Goal: Entertainment & Leisure: Consume media (video, audio)

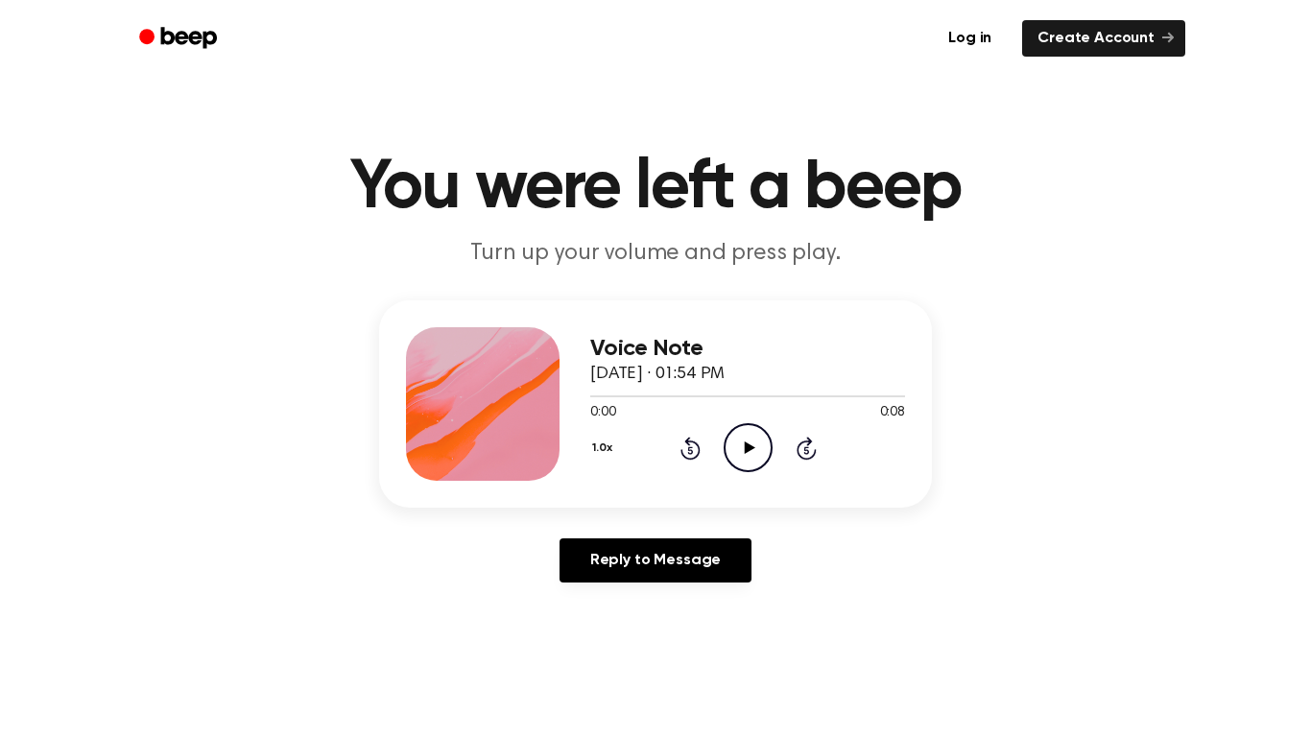
click at [753, 454] on icon "Play Audio" at bounding box center [748, 447] width 49 height 49
click at [724, 430] on icon "Play Audio" at bounding box center [748, 447] width 49 height 49
click at [731, 456] on icon "Play Audio" at bounding box center [748, 447] width 49 height 49
click at [770, 458] on icon "Play Audio" at bounding box center [748, 447] width 49 height 49
click at [739, 419] on div "0:00 0:11" at bounding box center [747, 413] width 315 height 20
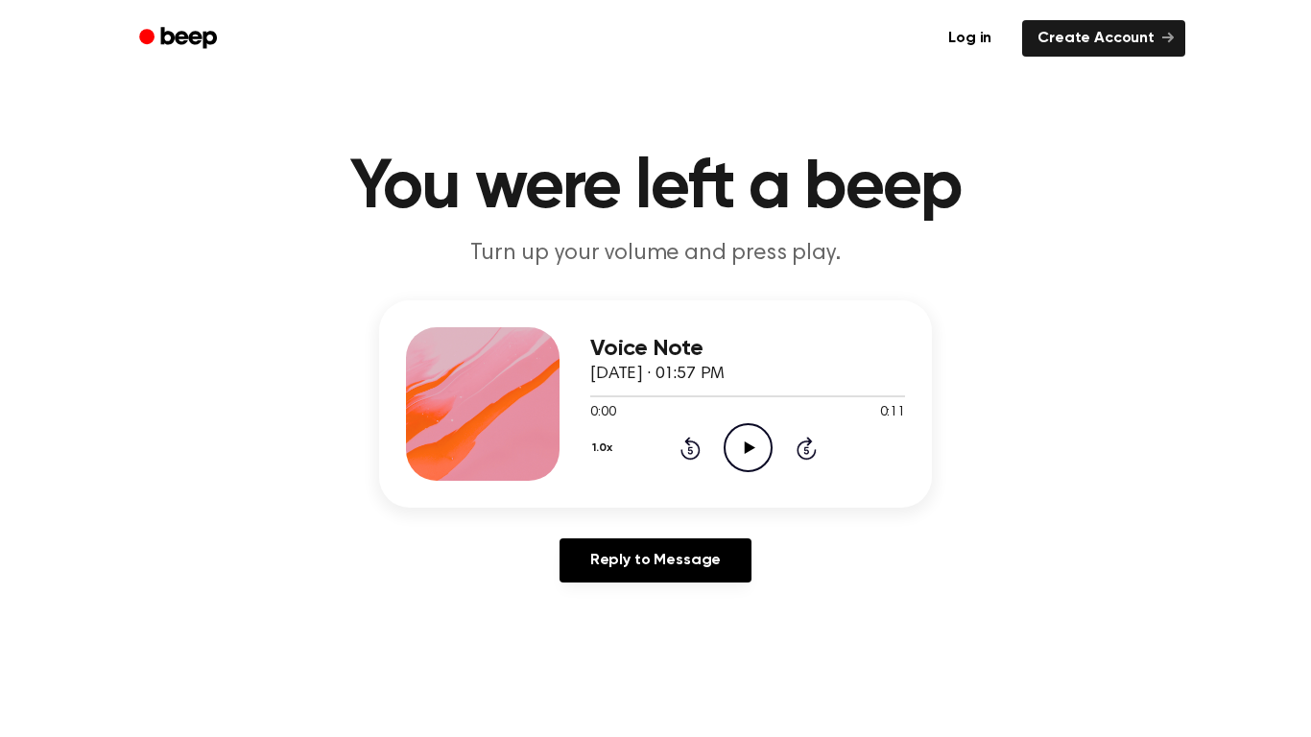
click at [746, 440] on icon "Play Audio" at bounding box center [748, 447] width 49 height 49
click at [750, 447] on icon at bounding box center [749, 448] width 11 height 12
click at [728, 444] on icon "Play Audio" at bounding box center [748, 447] width 49 height 49
click at [740, 454] on icon "Play Audio" at bounding box center [748, 447] width 49 height 49
click at [743, 430] on icon "Play Audio" at bounding box center [748, 447] width 49 height 49
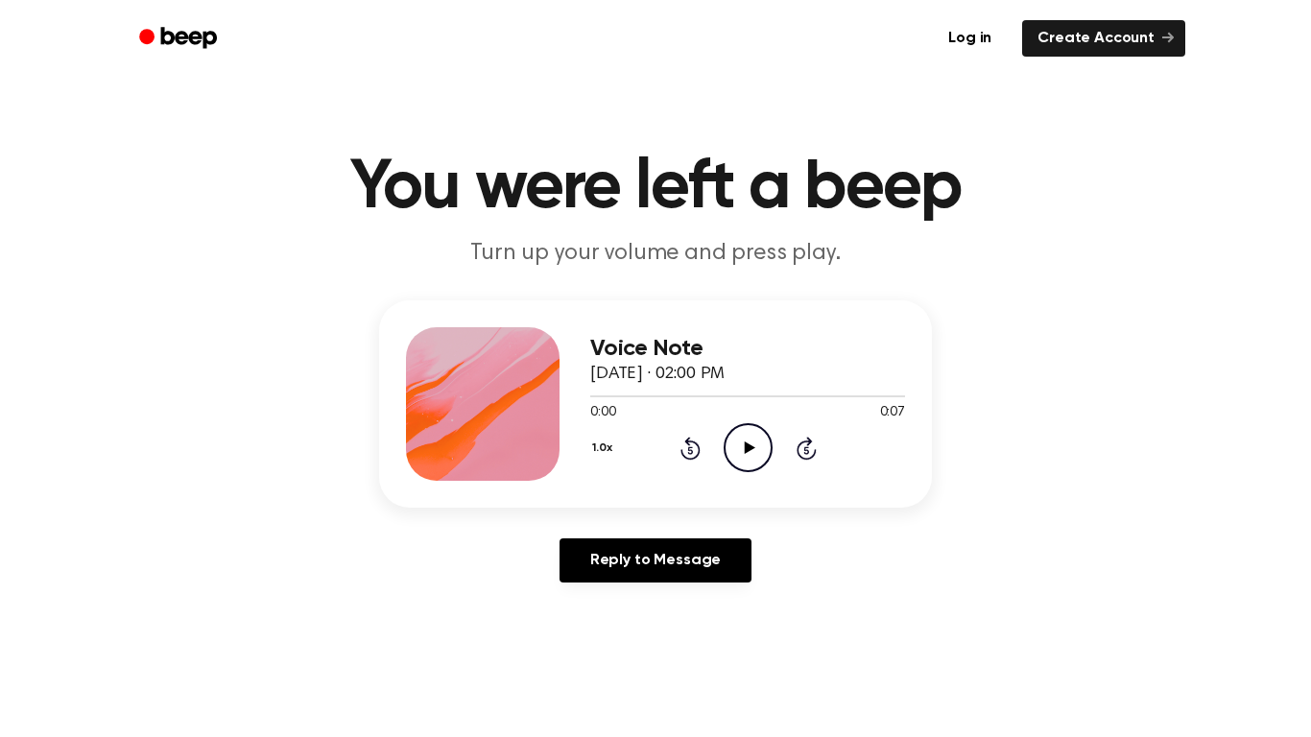
click at [756, 473] on div "Voice Note [DATE] · 02:00 PM 0:00 0:07 Your browser does not support the [objec…" at bounding box center [747, 404] width 315 height 154
click at [750, 459] on icon "Play Audio" at bounding box center [748, 447] width 49 height 49
click at [744, 429] on icon "Play Audio" at bounding box center [748, 447] width 49 height 49
click at [761, 468] on circle at bounding box center [748, 447] width 47 height 47
click at [740, 436] on icon "Play Audio" at bounding box center [748, 447] width 49 height 49
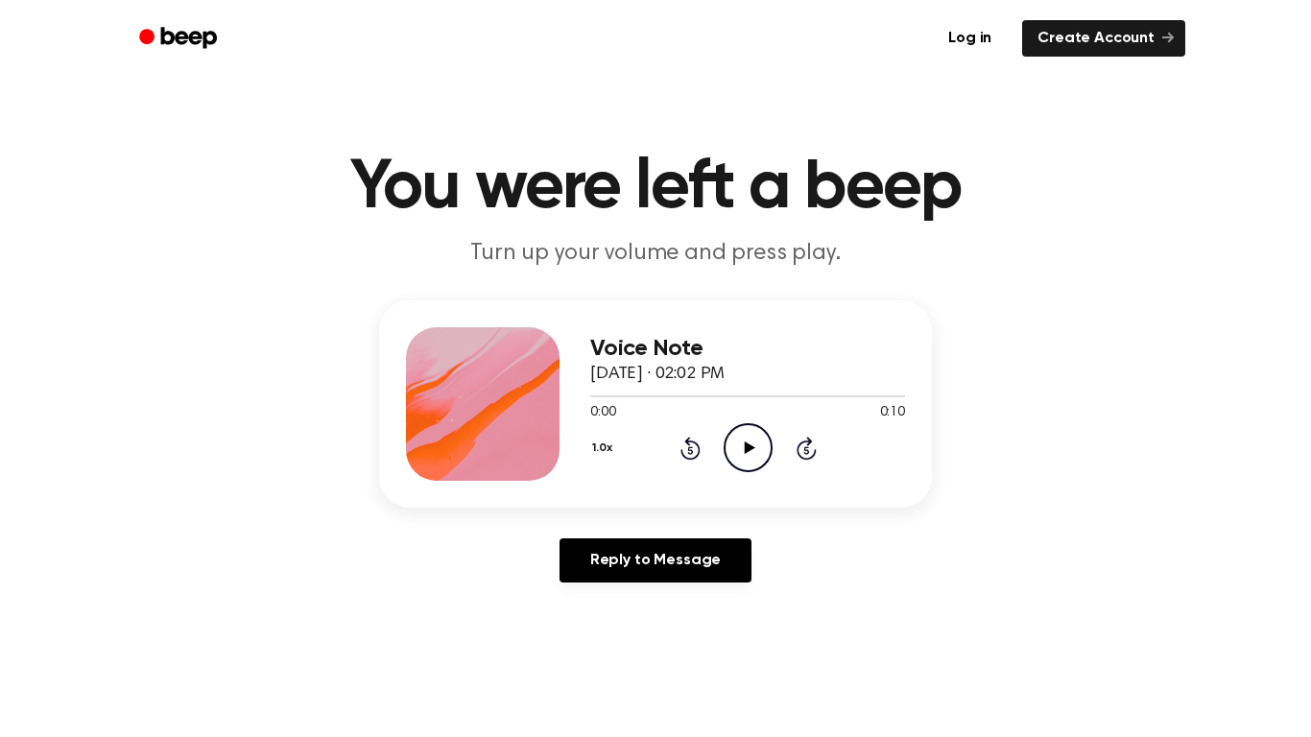
click at [754, 440] on icon "Play Audio" at bounding box center [748, 447] width 49 height 49
click at [733, 435] on icon "Play Audio" at bounding box center [748, 447] width 49 height 49
click at [762, 451] on icon "Play Audio" at bounding box center [748, 447] width 49 height 49
click at [743, 436] on icon "Play Audio" at bounding box center [748, 447] width 49 height 49
click at [761, 453] on icon "Play Audio" at bounding box center [748, 447] width 49 height 49
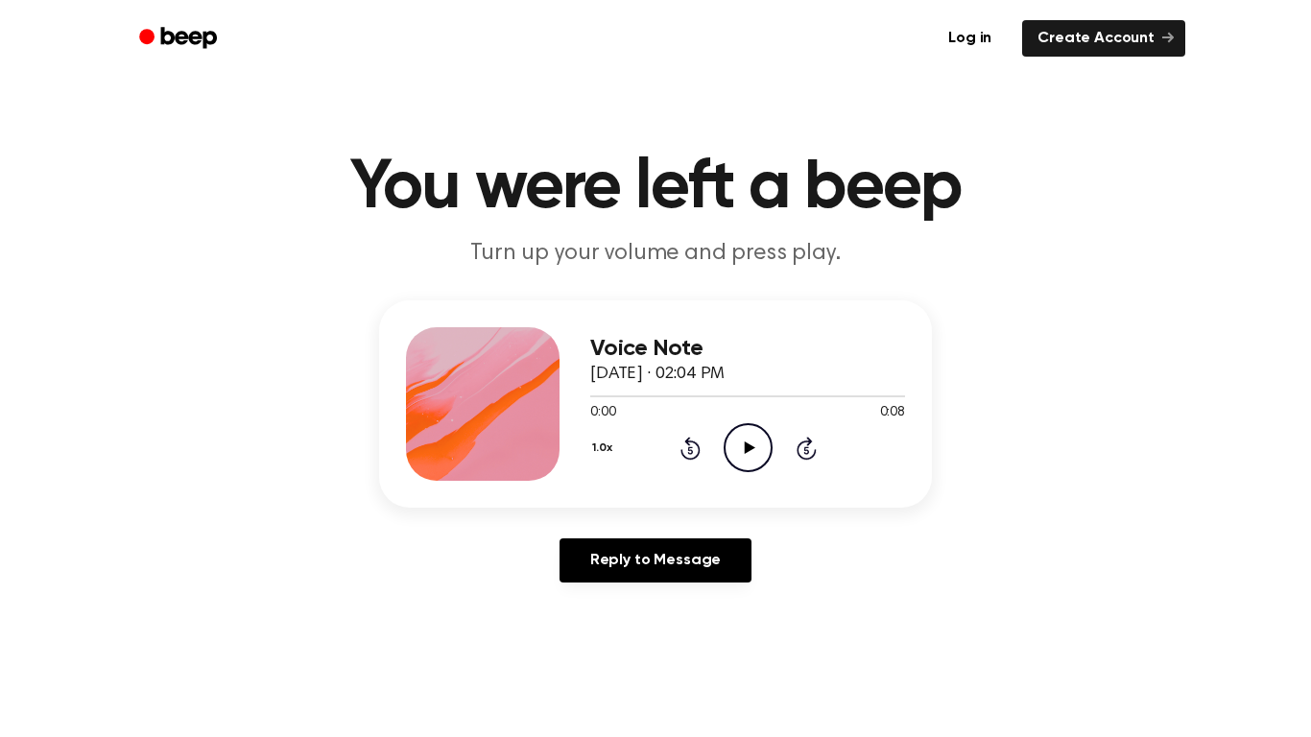
click at [734, 431] on icon "Play Audio" at bounding box center [748, 447] width 49 height 49
click at [744, 454] on icon "Play Audio" at bounding box center [748, 447] width 49 height 49
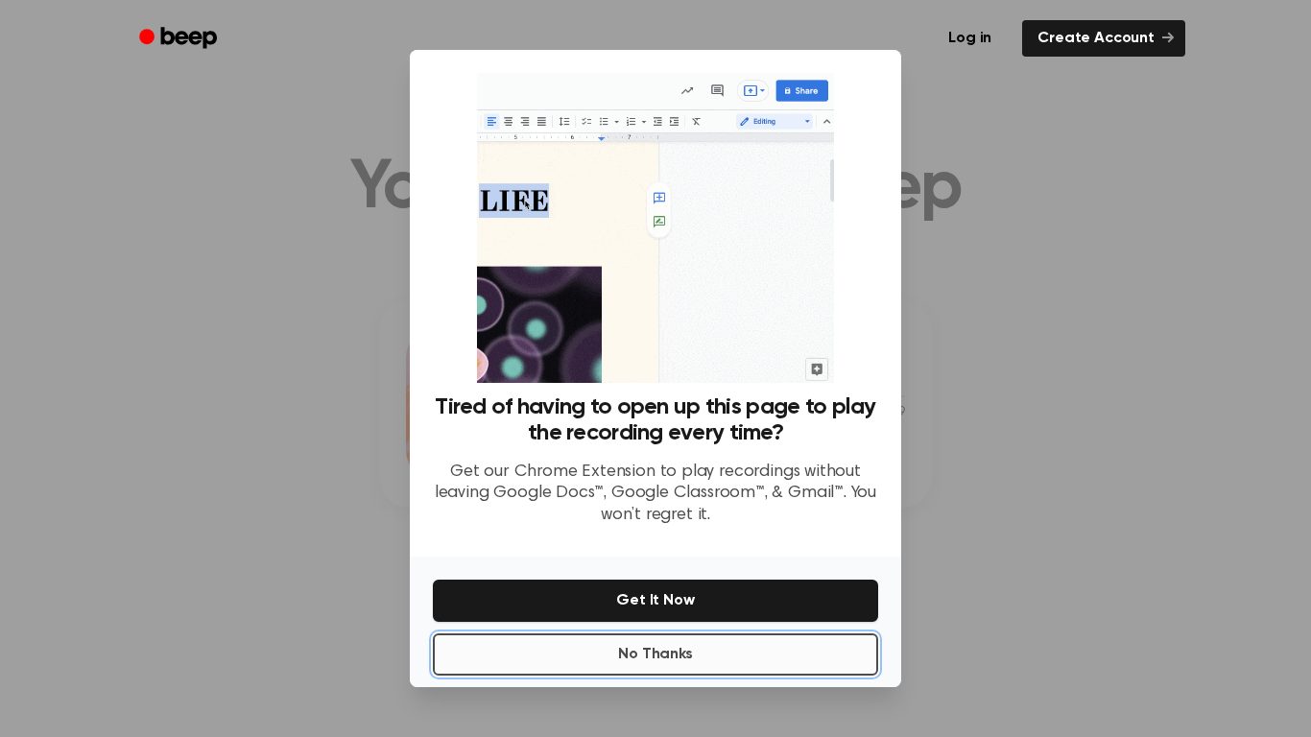
click at [733, 647] on button "No Thanks" at bounding box center [655, 655] width 445 height 42
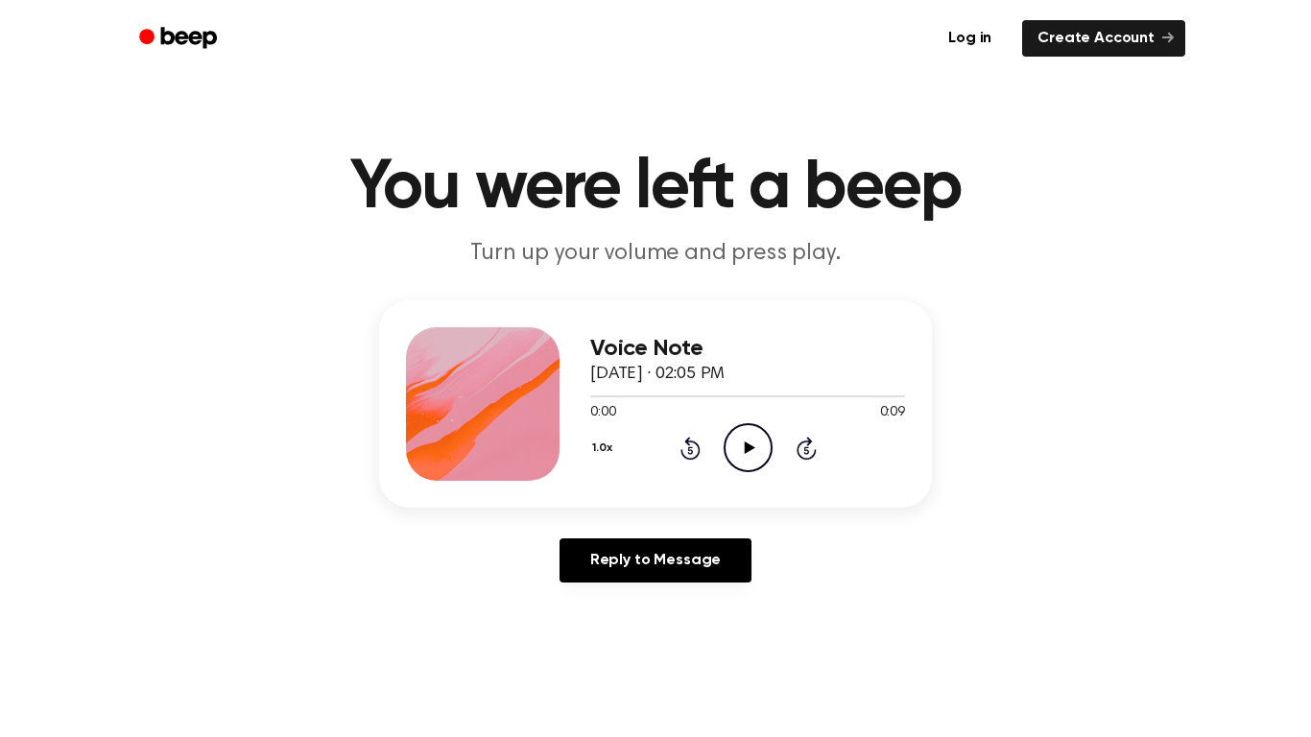
click at [763, 427] on icon "Play Audio" at bounding box center [748, 447] width 49 height 49
